Goal: Task Accomplishment & Management: Manage account settings

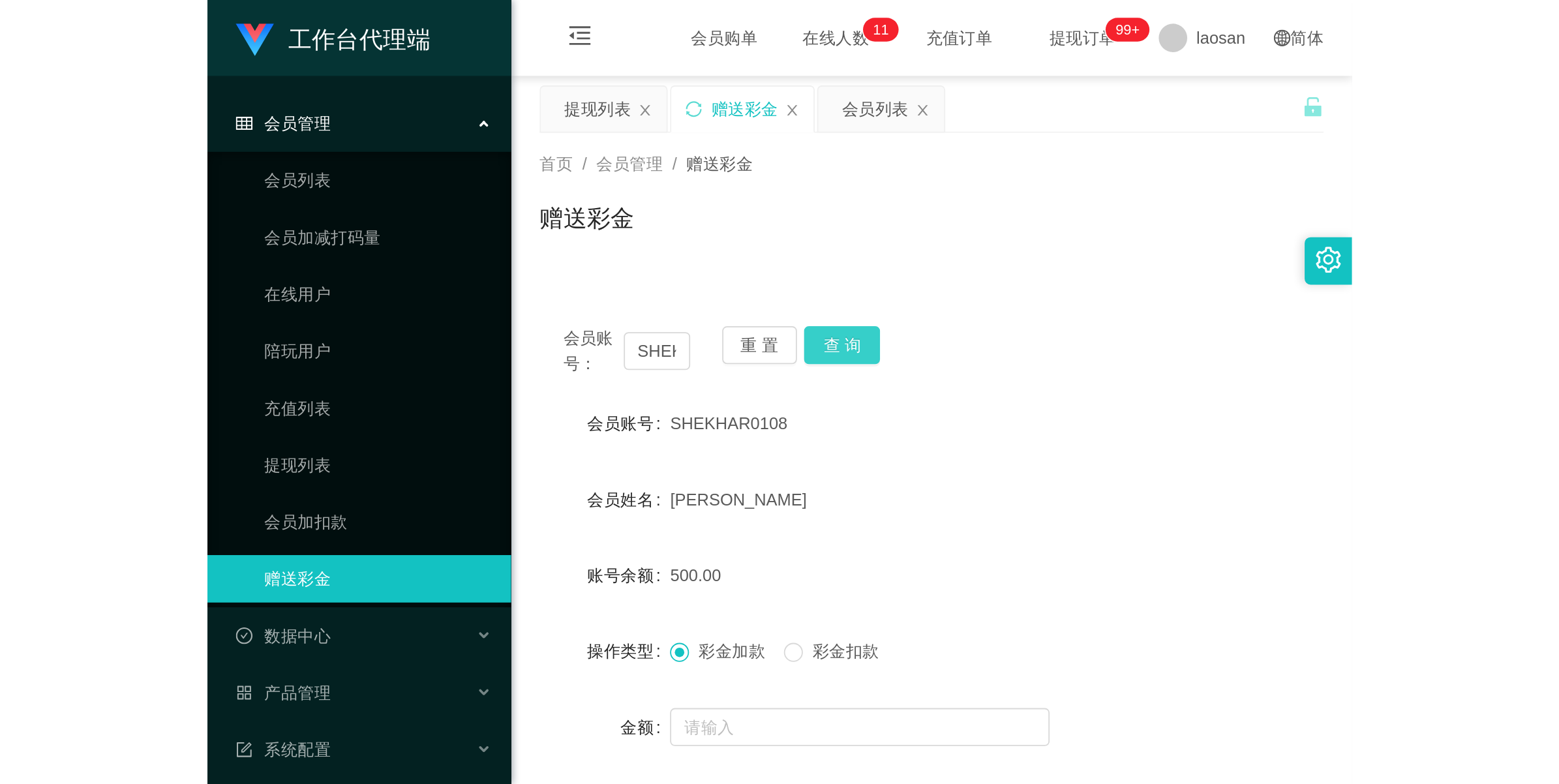
scroll to position [82, 0]
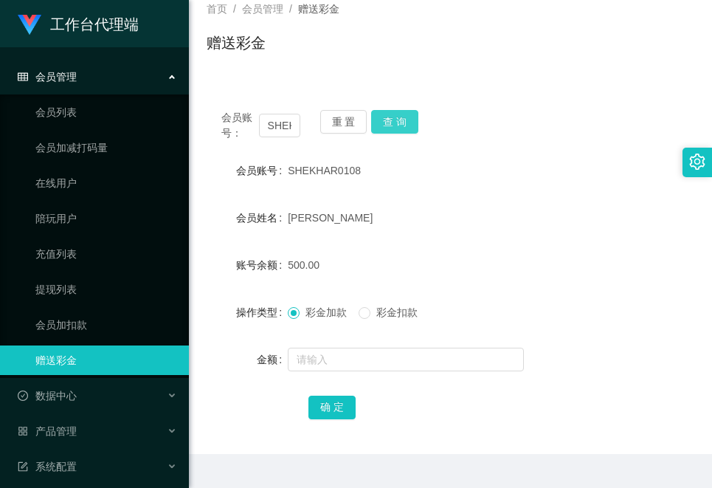
click at [398, 118] on button "查 询" at bounding box center [394, 122] width 47 height 24
drag, startPoint x: 292, startPoint y: 126, endPoint x: 251, endPoint y: 123, distance: 41.4
click at [251, 123] on div "会员账号： SHEKHAR0108" at bounding box center [260, 125] width 79 height 31
click at [492, 229] on div "[PERSON_NAME]" at bounding box center [430, 218] width 285 height 30
drag, startPoint x: 294, startPoint y: 125, endPoint x: 240, endPoint y: 130, distance: 54.0
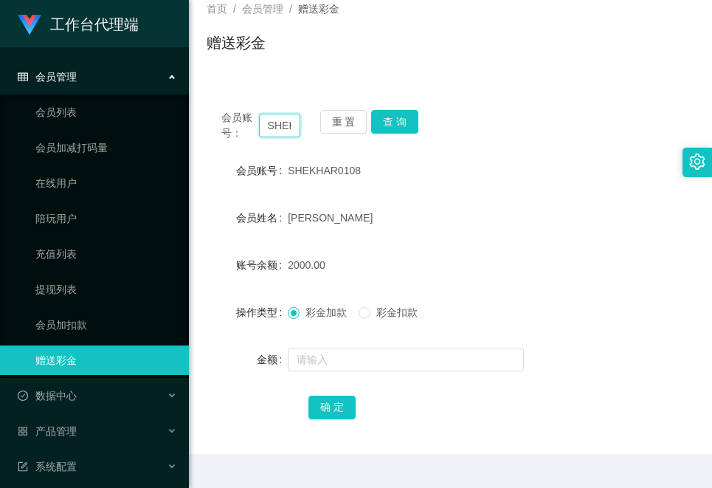
click at [240, 130] on div "会员账号： SHEKHAR0108" at bounding box center [260, 125] width 79 height 31
click at [83, 109] on link "会员列表" at bounding box center [106, 112] width 142 height 30
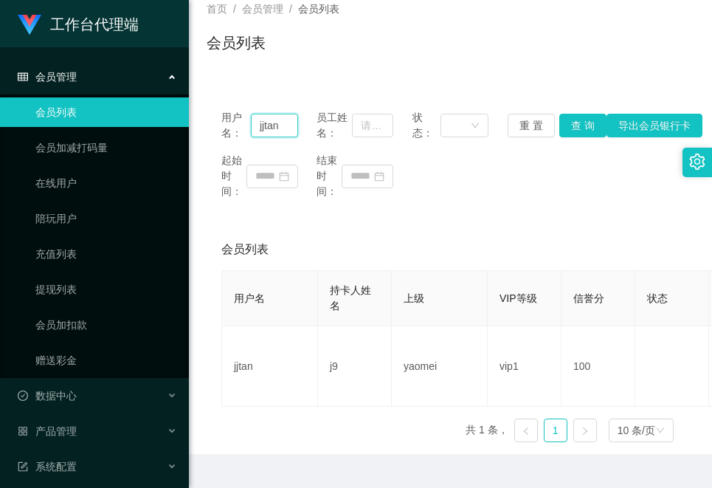
drag, startPoint x: 285, startPoint y: 128, endPoint x: 77, endPoint y: 119, distance: 207.5
click at [75, 119] on section "工作台代理端 会员管理 会员列表 会员加减打码量 在线用户 陪玩用户 充值列表 提现列表 会员加扣款 赠送彩金 数据中心 员工统计 团队统计 产品管理 注单管…" at bounding box center [356, 214] width 712 height 615
paste input "SHEK"
type input "SHEK"
click at [564, 128] on button "查 询" at bounding box center [582, 126] width 47 height 24
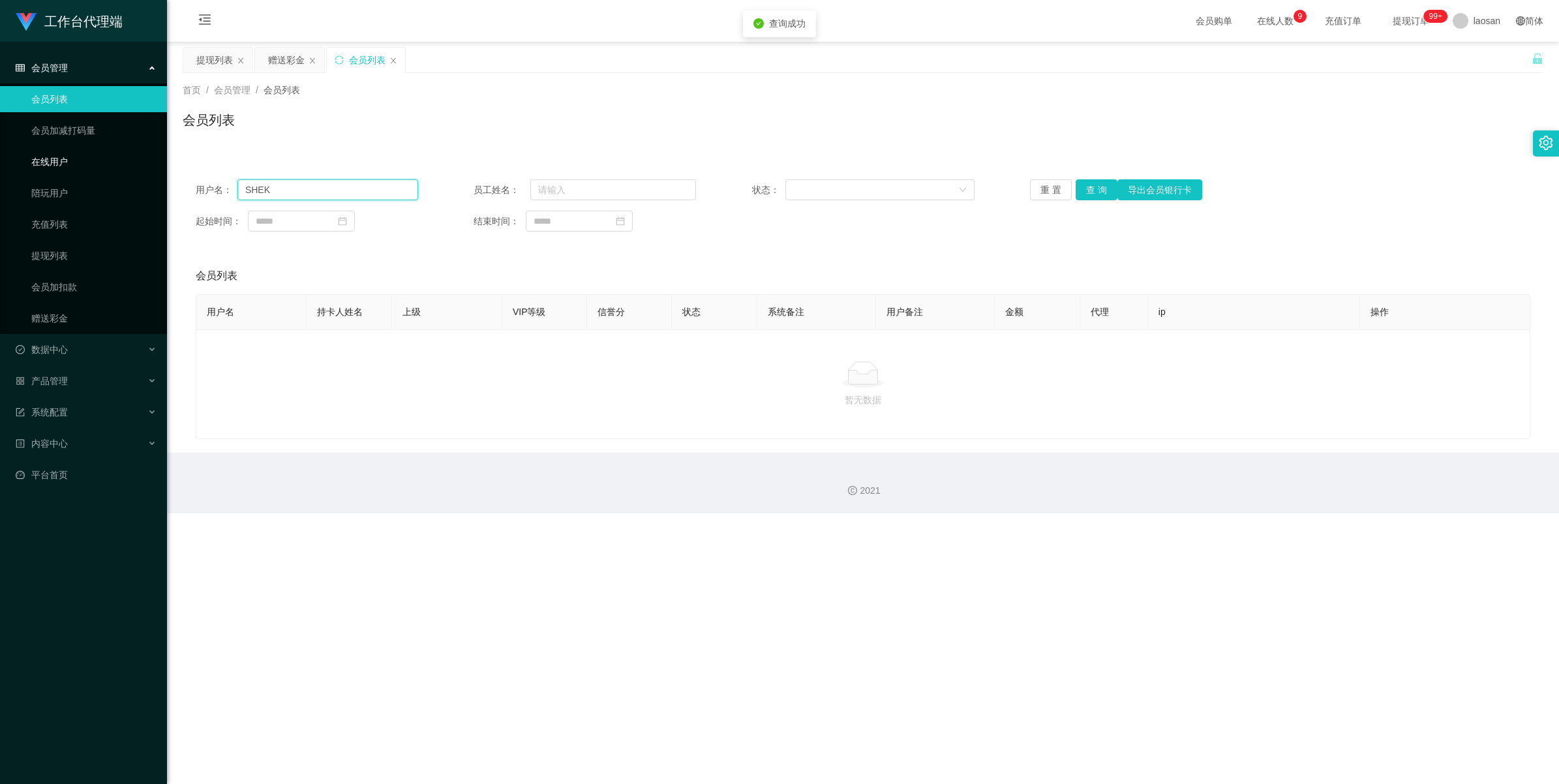
drag, startPoint x: 317, startPoint y: 186, endPoint x: 139, endPoint y: 156, distance: 180.5
click at [139, 156] on section "工作台代理端 会员管理 会员列表 会员加减打码量 在线用户 陪玩用户 充值列表 提现列表 会员加扣款 赠送彩金 数据中心 员工统计 团队统计 产品管理 注单管…" at bounding box center [779, 256] width 1559 height 514
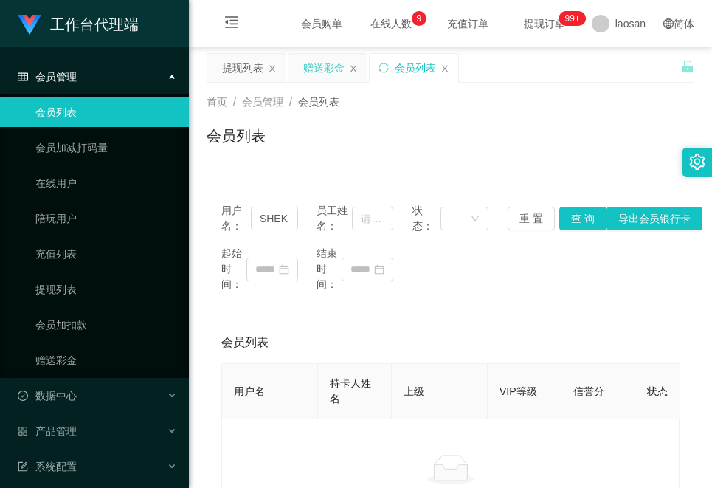
click at [310, 60] on div "赠送彩金" at bounding box center [323, 68] width 41 height 28
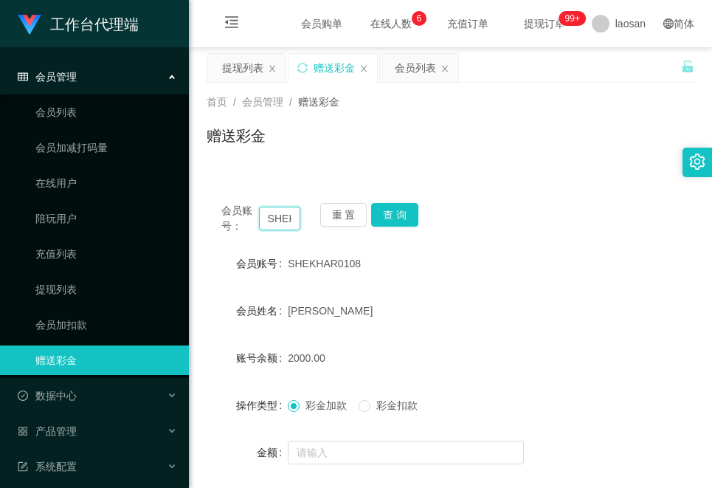
click at [285, 218] on input "SHEKHAR0108" at bounding box center [279, 219] width 41 height 24
click at [413, 72] on div "会员列表" at bounding box center [415, 68] width 41 height 28
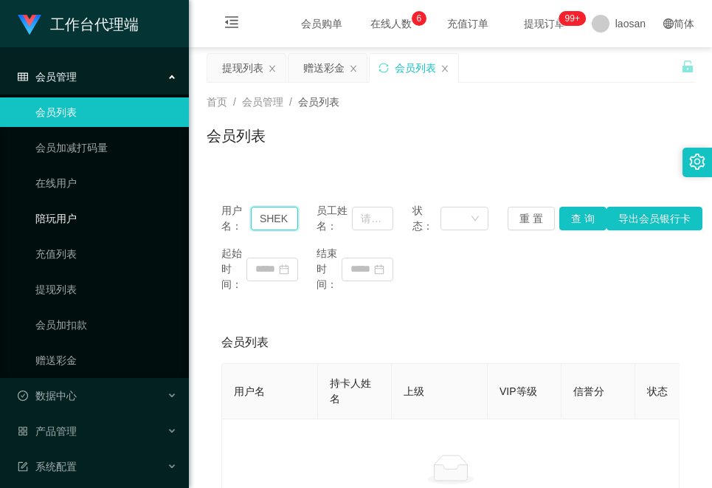
drag, startPoint x: 282, startPoint y: 218, endPoint x: 125, endPoint y: 218, distance: 156.4
click at [123, 218] on section "工作台代理端 会员管理 会员列表 会员加减打码量 在线用户 陪玩用户 充值列表 提现列表 会员加扣款 赠送彩金 数据中心 员工统计 团队统计 产品管理 注单管…" at bounding box center [356, 305] width 712 height 611
paste input "HAR0108"
type input "SHEKHAR0108"
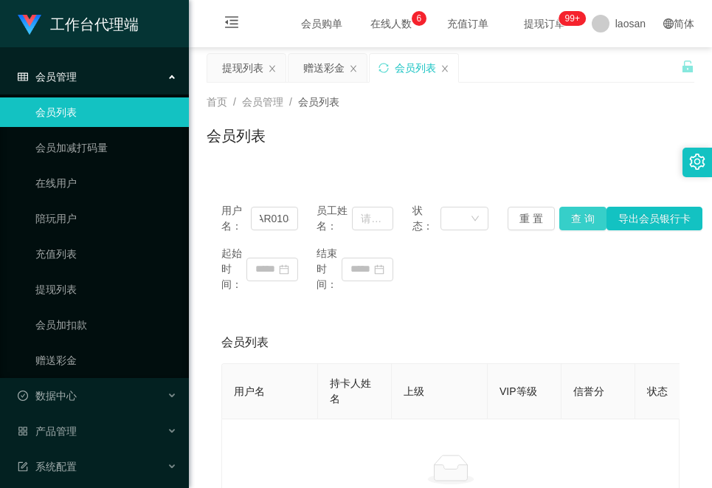
click at [580, 219] on button "查 询" at bounding box center [582, 219] width 47 height 24
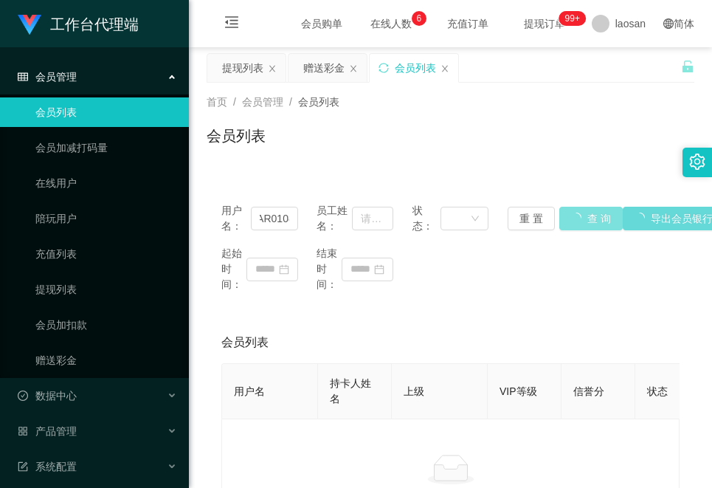
scroll to position [0, 0]
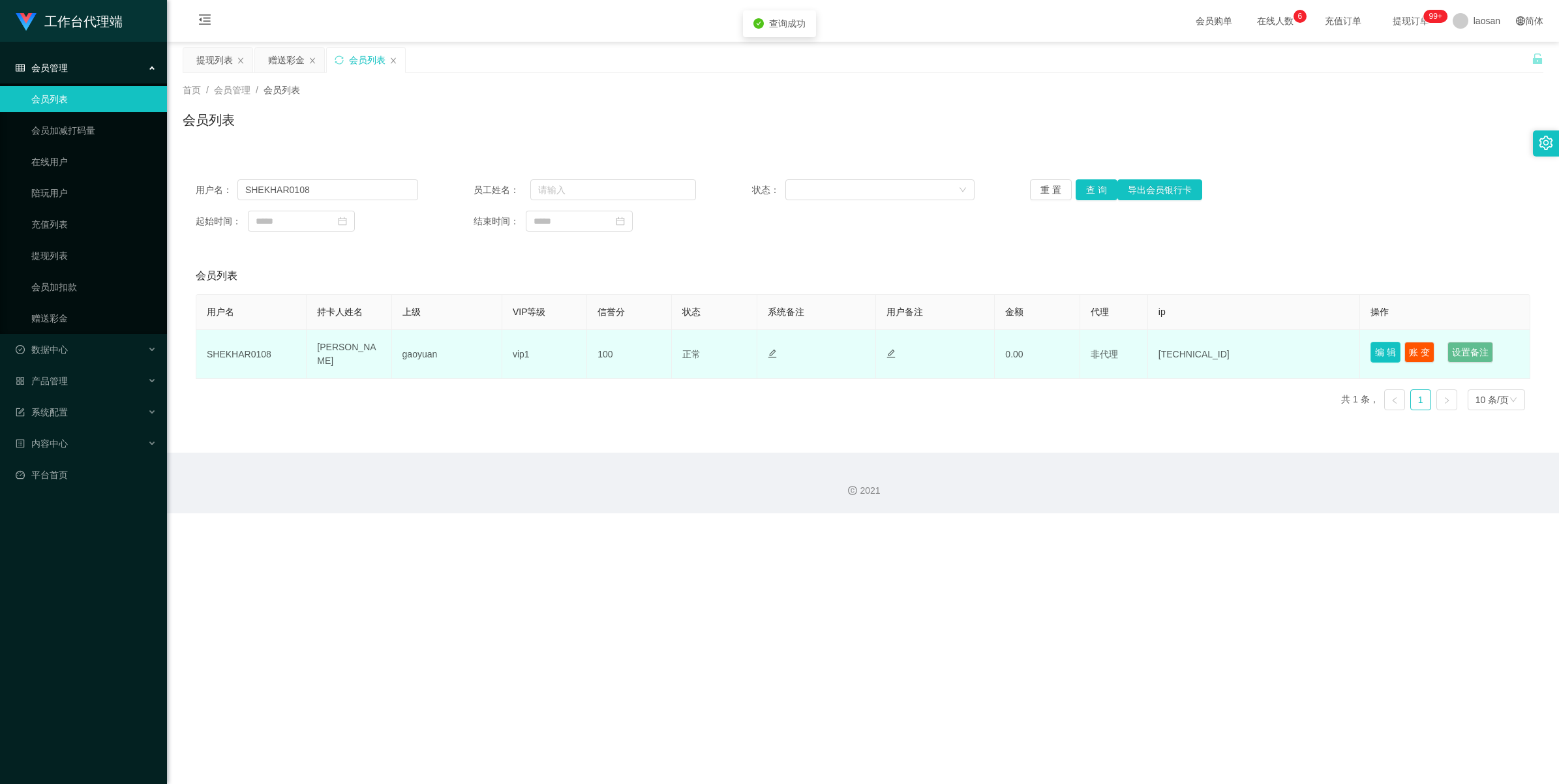
click at [629, 350] on button "编 辑" at bounding box center [1386, 353] width 30 height 21
type input "SHEKHAR0108"
type input "[PERSON_NAME]"
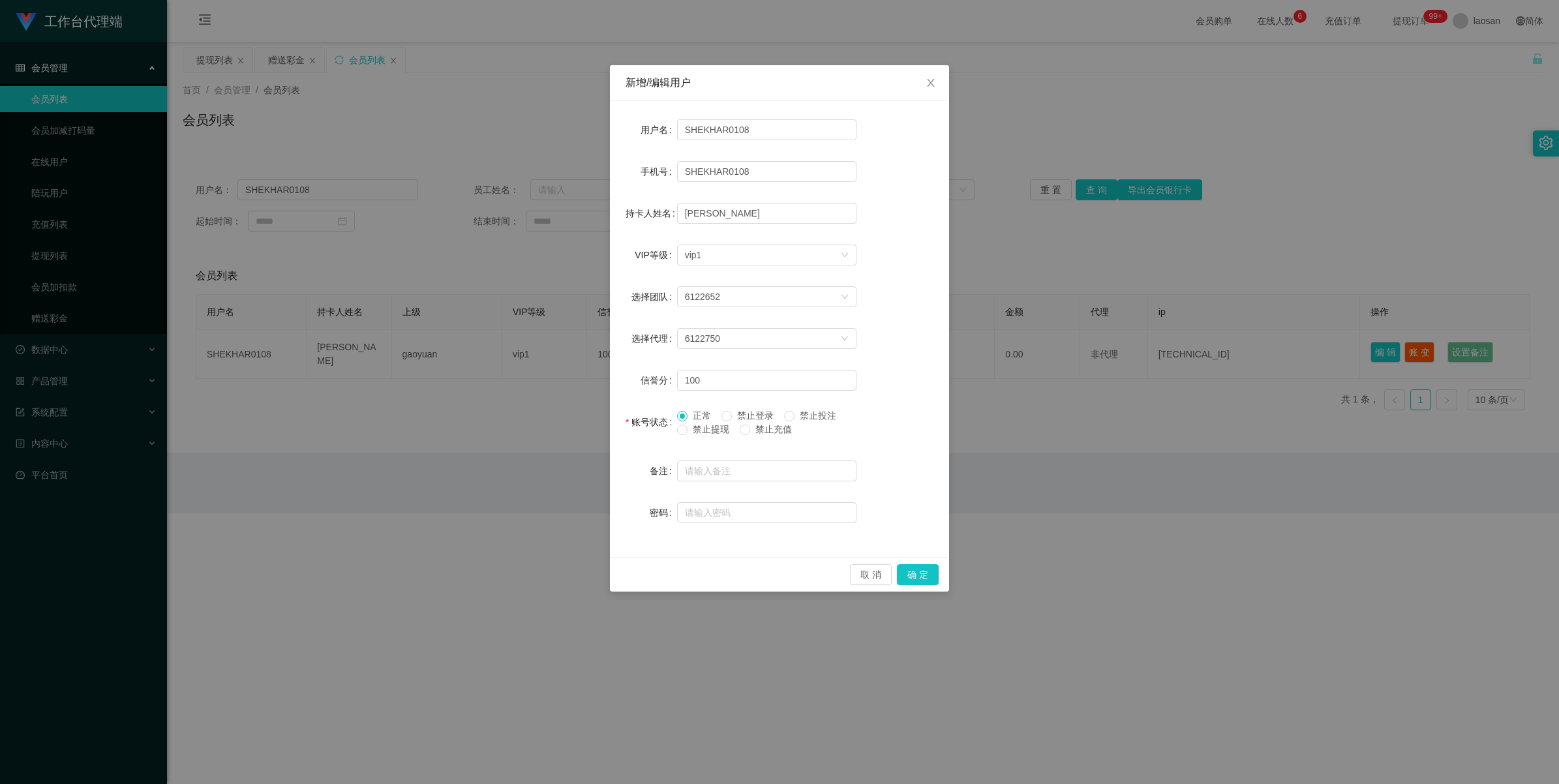
click at [629, 429] on span "禁止提现" at bounding box center [711, 430] width 47 height 11
click at [629, 430] on button "确 定" at bounding box center [917, 575] width 42 height 21
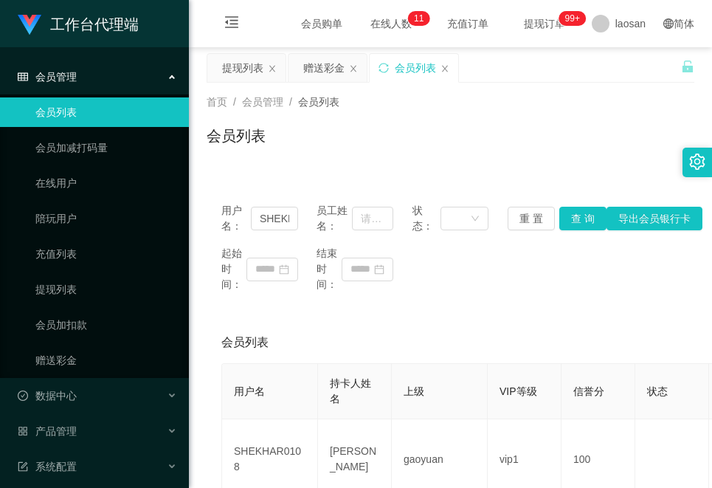
click at [471, 325] on div "会员列表" at bounding box center [450, 342] width 458 height 41
